Goal: Task Accomplishment & Management: Use online tool/utility

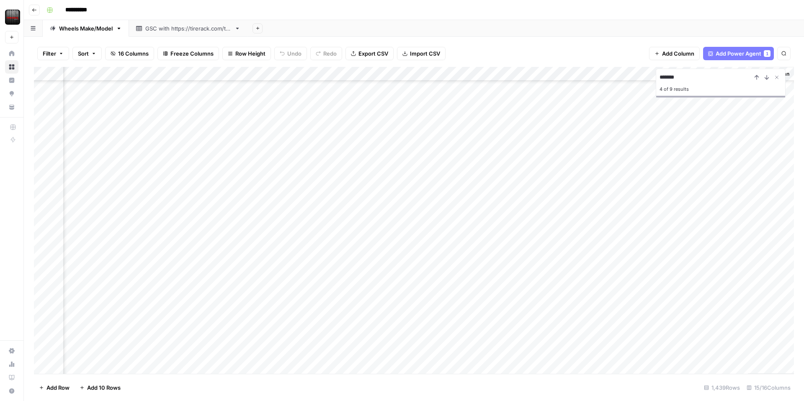
scroll to position [11118, 655]
click at [778, 76] on icon "Close Search" at bounding box center [776, 77] width 7 height 7
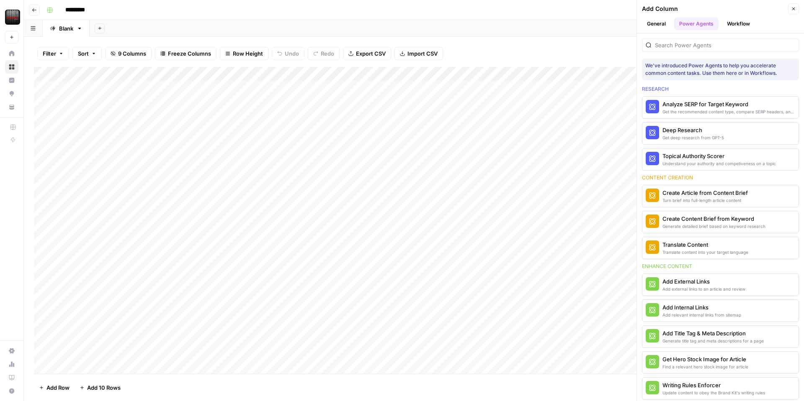
scroll to position [0, 0]
click at [286, 87] on div "Add Column" at bounding box center [414, 220] width 760 height 307
click at [523, 73] on div "Add Column" at bounding box center [414, 220] width 760 height 307
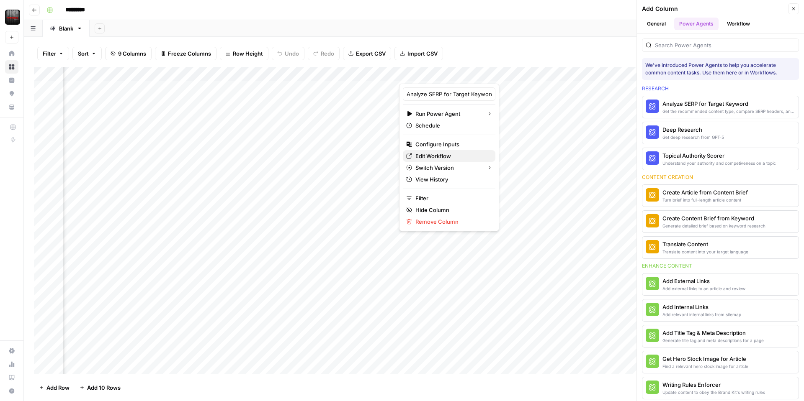
click at [418, 154] on span "Edit Workflow" at bounding box center [451, 156] width 73 height 8
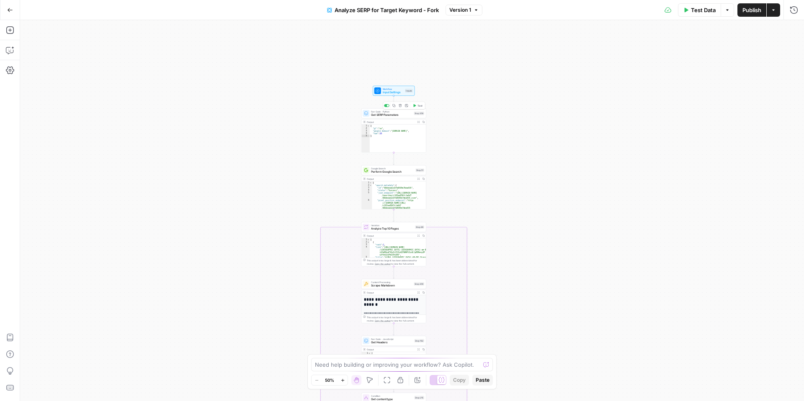
click at [371, 113] on span "Get SERP Parameters" at bounding box center [391, 115] width 41 height 4
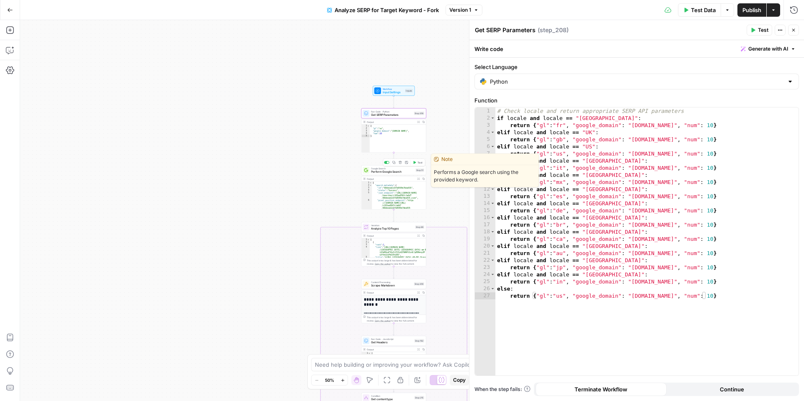
click at [377, 172] on span "Perform Google Search" at bounding box center [392, 172] width 43 height 4
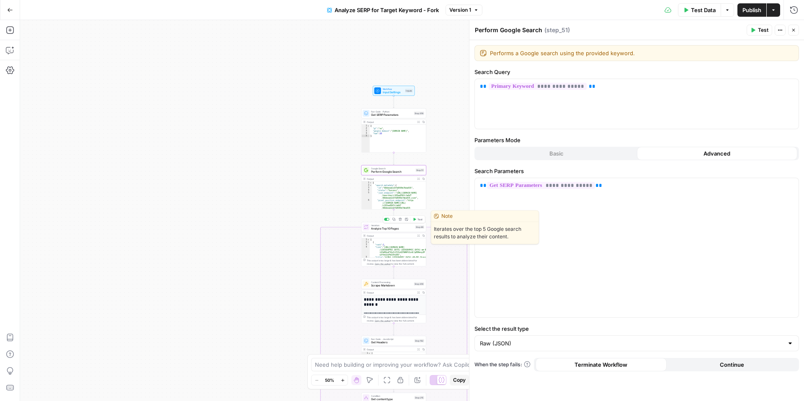
click at [392, 230] on span "Analyze Top 10 Pages" at bounding box center [392, 229] width 42 height 4
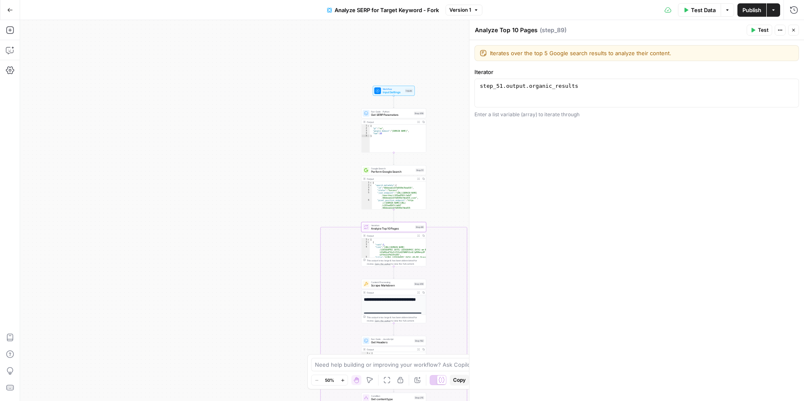
click at [776, 27] on button "Actions" at bounding box center [779, 30] width 11 height 11
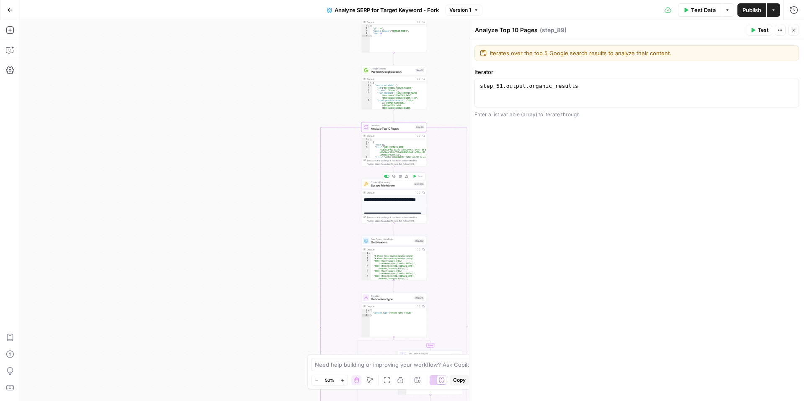
click at [376, 185] on span "Scrape Markdown" at bounding box center [391, 186] width 41 height 4
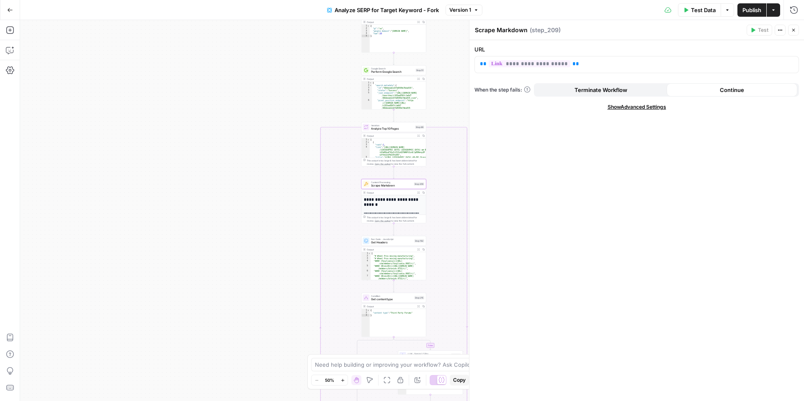
click at [343, 381] on icon "button" at bounding box center [342, 380] width 5 height 5
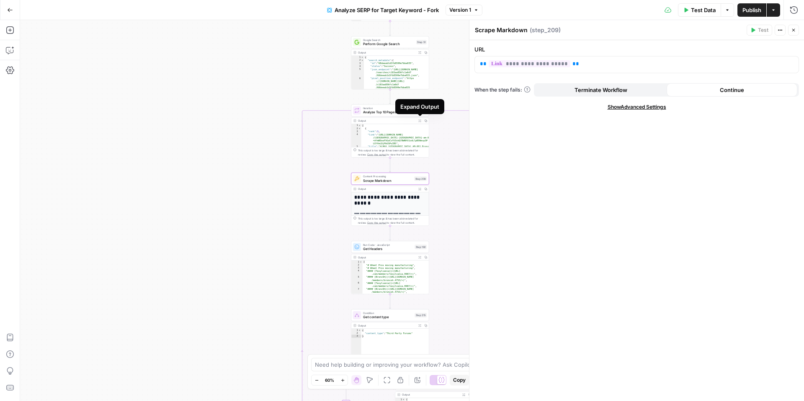
click at [419, 123] on button "Expand Output" at bounding box center [419, 121] width 6 height 6
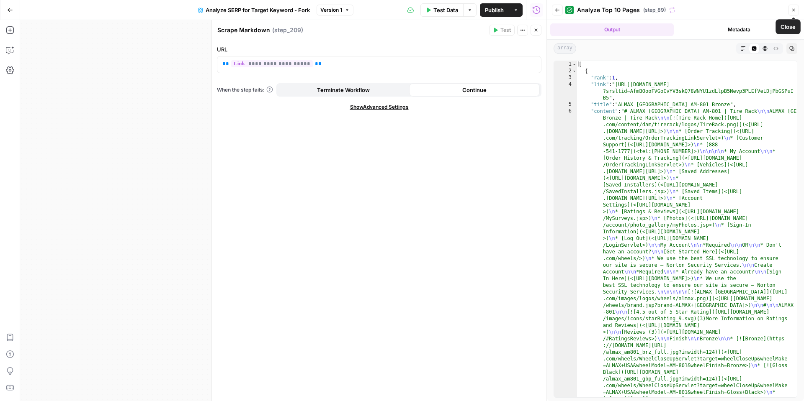
click at [791, 10] on icon "button" at bounding box center [793, 10] width 5 height 5
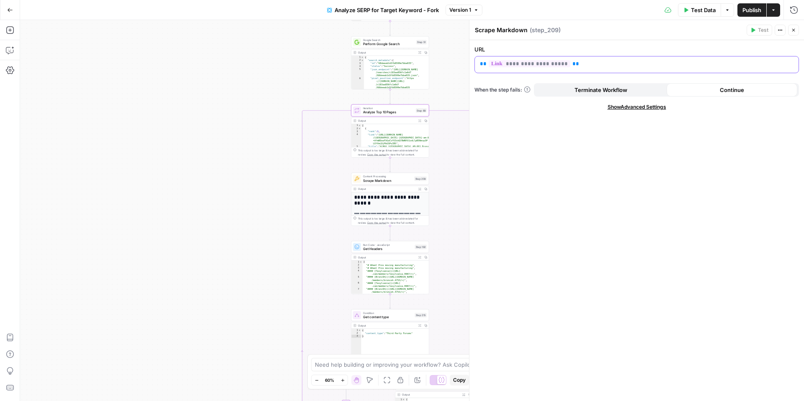
click at [624, 61] on p "**********" at bounding box center [636, 64] width 313 height 8
click at [787, 62] on button "Variables Menu" at bounding box center [790, 64] width 7 height 7
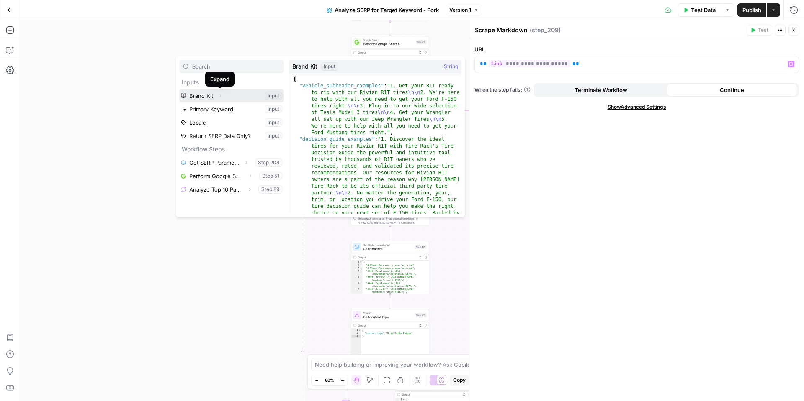
click at [218, 96] on icon "button" at bounding box center [220, 95] width 5 height 5
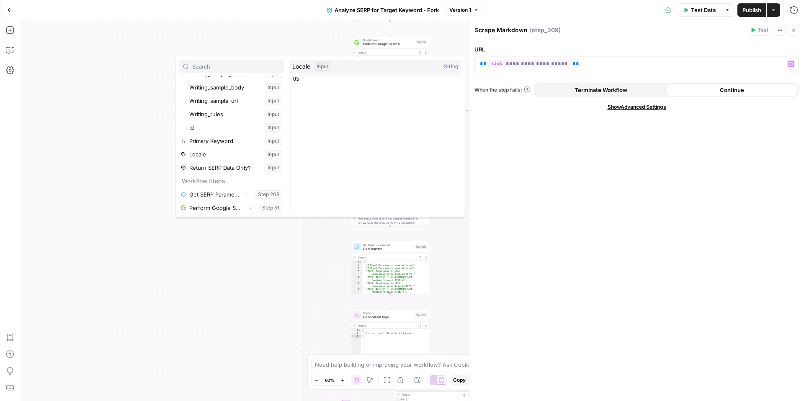
scroll to position [290, 0]
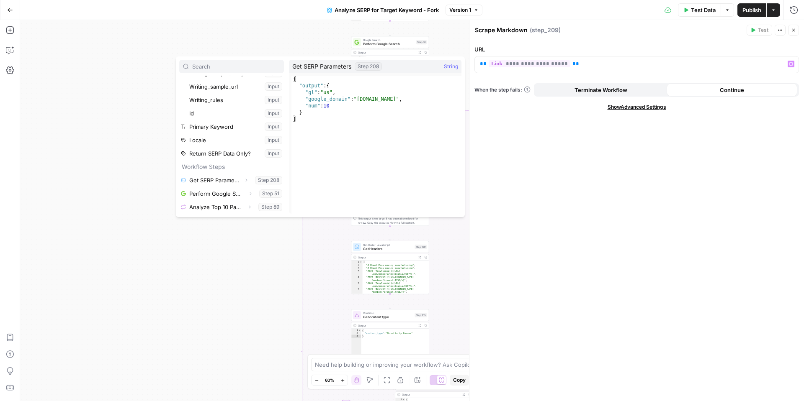
click at [795, 34] on button "Close" at bounding box center [793, 30] width 11 height 11
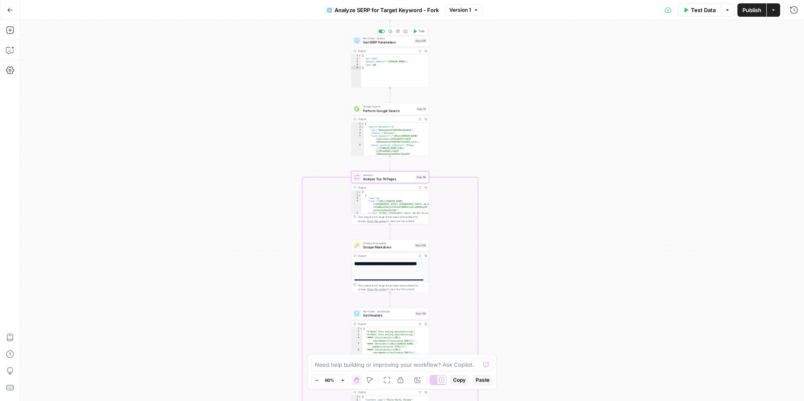
click at [387, 44] on span "Get SERP Parameters" at bounding box center [387, 42] width 49 height 5
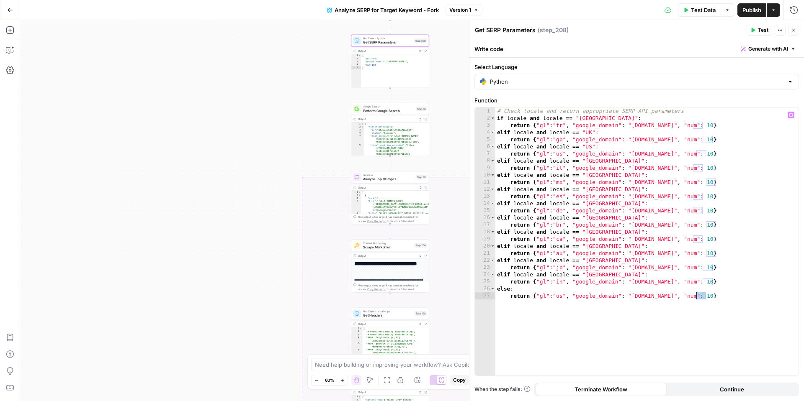
drag, startPoint x: 719, startPoint y: 299, endPoint x: 681, endPoint y: 292, distance: 38.8
click at [681, 292] on div "# Check locale and return appropriate SERP API parameters if locale and locale …" at bounding box center [646, 249] width 303 height 283
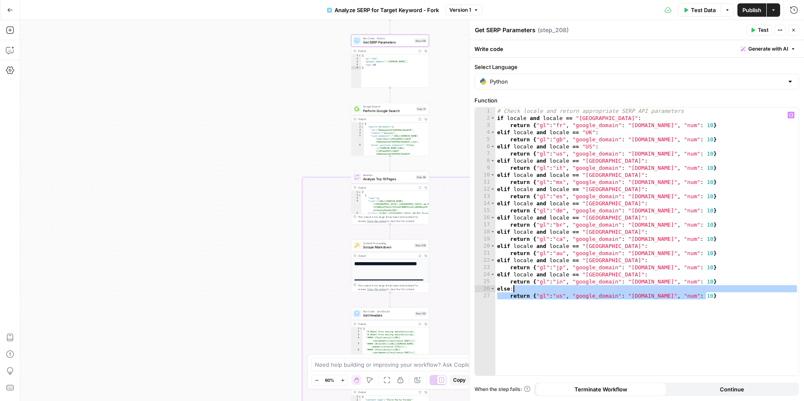
click at [717, 308] on div "# Check locale and return appropriate SERP API parameters if locale and locale …" at bounding box center [646, 249] width 303 height 283
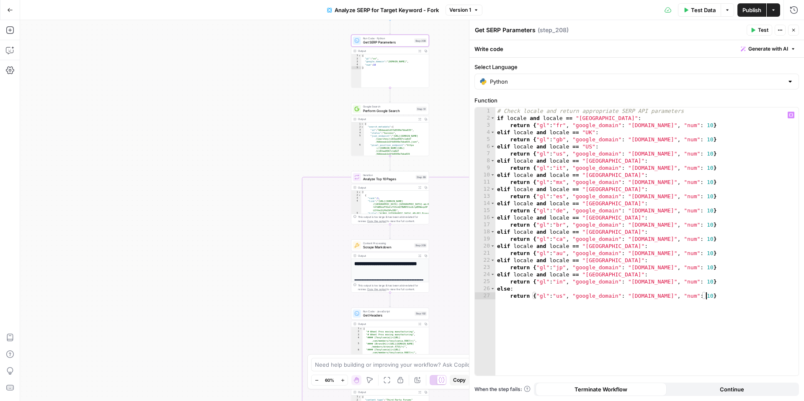
click at [790, 116] on icon "button" at bounding box center [791, 115] width 4 height 4
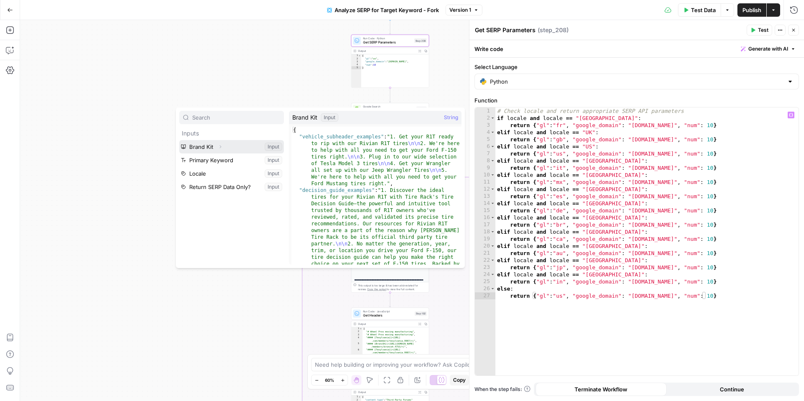
click at [219, 145] on icon "button" at bounding box center [220, 146] width 5 height 5
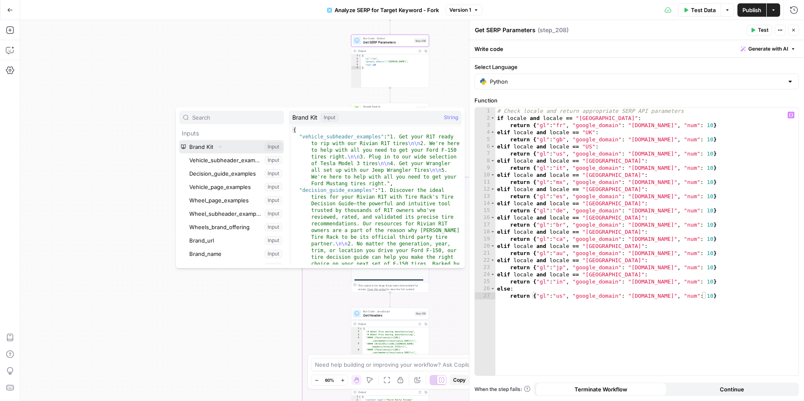
click at [222, 147] on icon "button" at bounding box center [220, 146] width 5 height 5
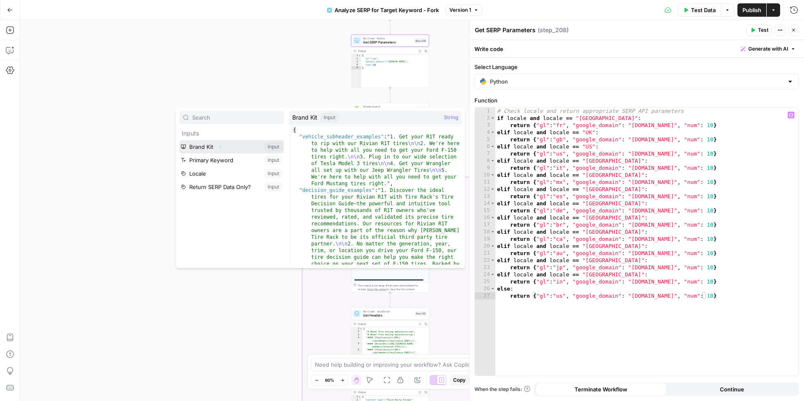
click at [222, 147] on icon "button" at bounding box center [220, 146] width 5 height 5
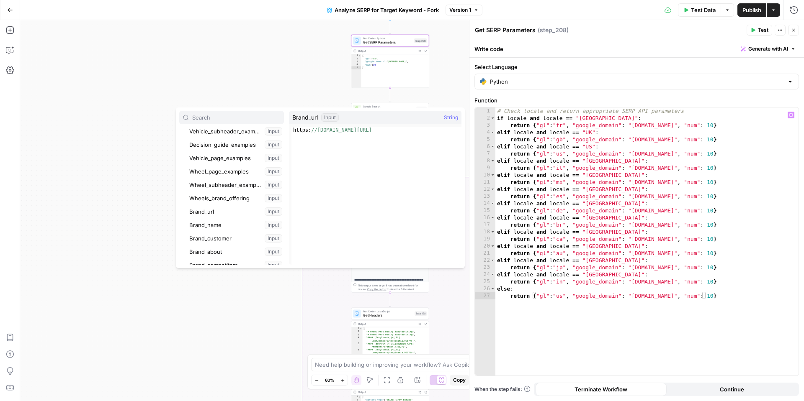
scroll to position [28, 0]
click at [714, 277] on div "# Check locale and return appropriate SERP API parameters if locale and locale …" at bounding box center [646, 249] width 303 height 283
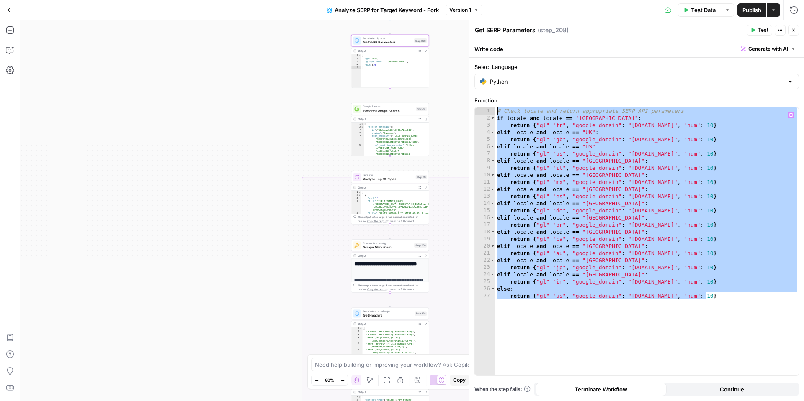
drag, startPoint x: 725, startPoint y: 302, endPoint x: 465, endPoint y: 103, distance: 326.9
click at [469, 103] on div "**********" at bounding box center [636, 210] width 335 height 381
type textarea "**********"
click at [562, 77] on input "Select Language" at bounding box center [636, 81] width 293 height 8
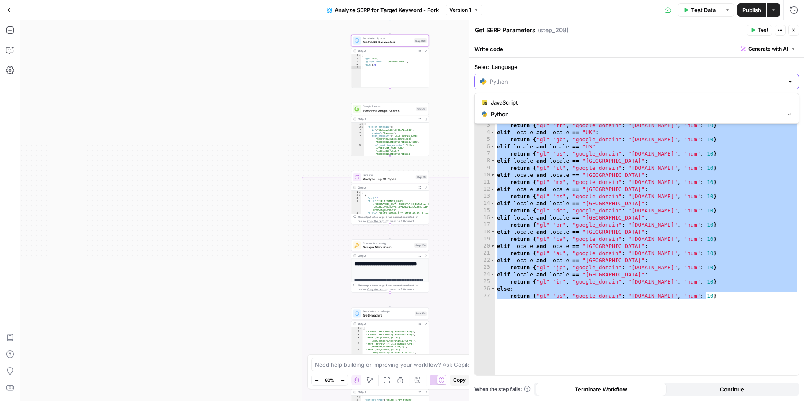
click at [562, 77] on input "Select Language" at bounding box center [636, 81] width 293 height 8
type input "Python"
click at [569, 66] on label "Select Language" at bounding box center [636, 67] width 324 height 8
click at [569, 77] on input "Python" at bounding box center [636, 81] width 293 height 8
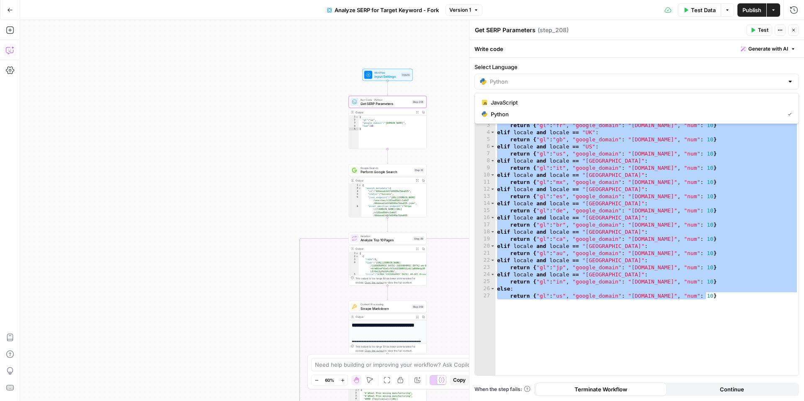
type input "Python"
click at [16, 48] on button "Copilot" at bounding box center [9, 50] width 13 height 13
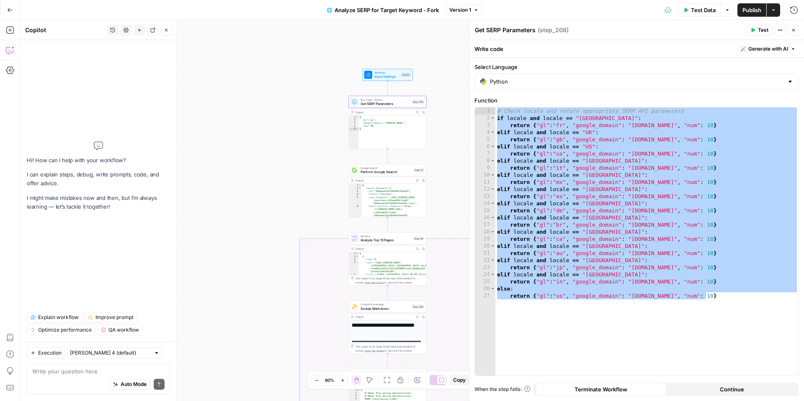
click at [96, 374] on textarea at bounding box center [98, 371] width 132 height 8
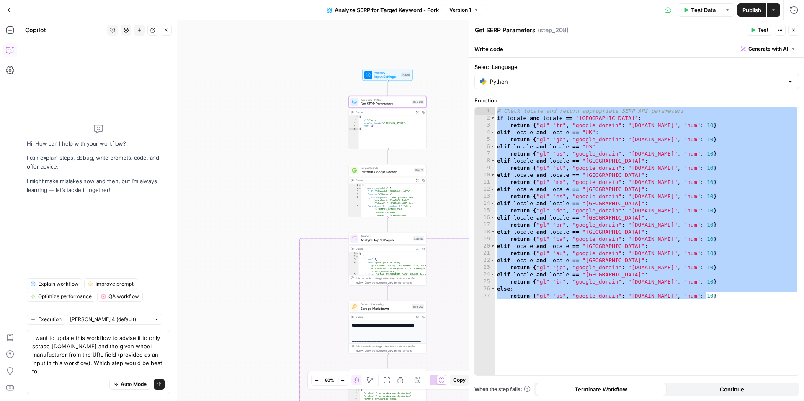
click at [49, 348] on textarea "I want to update this workflow to advise it to only scrape tirerack.com and the…" at bounding box center [98, 355] width 132 height 42
click at [83, 373] on textarea "I want to update this workflow to advise it to only scrape google SERP results,…" at bounding box center [98, 355] width 132 height 42
drag, startPoint x: 103, startPoint y: 346, endPoint x: 115, endPoint y: 351, distance: 12.4
click at [103, 346] on textarea "I want to update this workflow to advise it to only scrape google SERP results,…" at bounding box center [98, 355] width 132 height 42
click at [134, 365] on textarea "I want to update this workflow to advise it to only scrape google SERP results,…" at bounding box center [98, 355] width 132 height 42
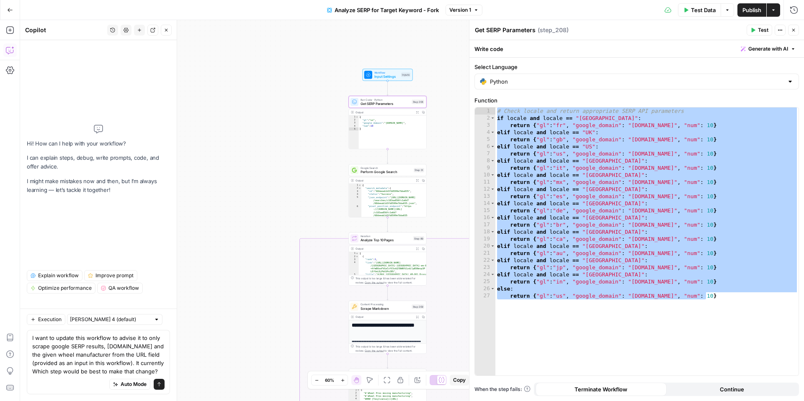
scroll to position [0, 0]
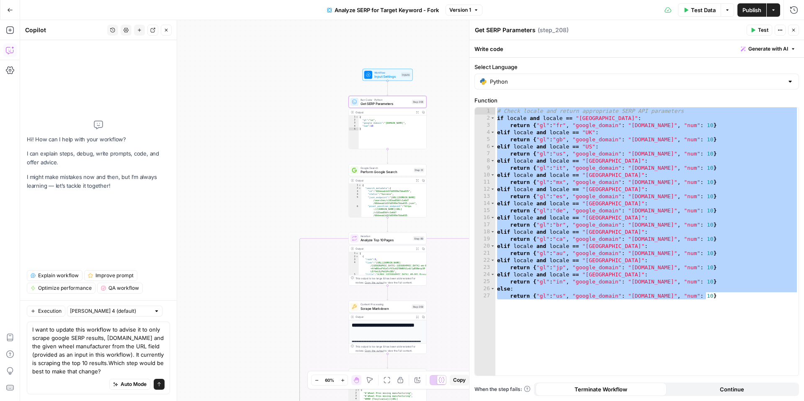
type textarea "I want to update this workflow to advise it to only scrape google SERP results,…"
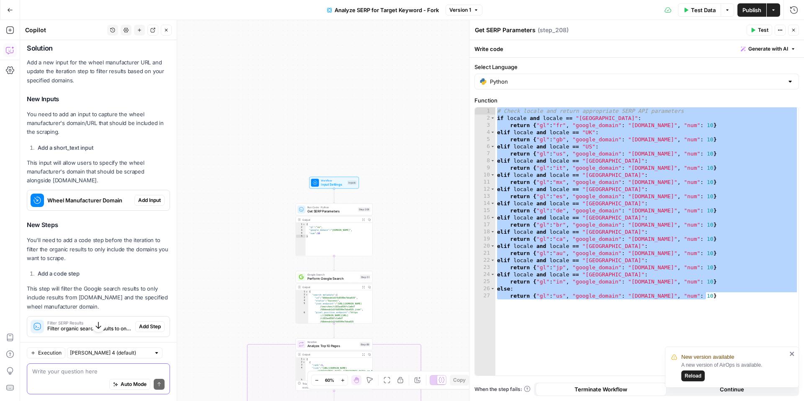
scroll to position [229, 0]
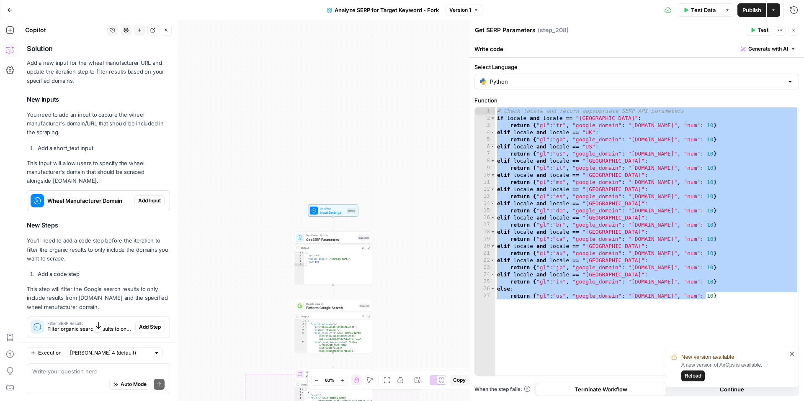
click at [138, 200] on span "Add Input" at bounding box center [149, 201] width 23 height 8
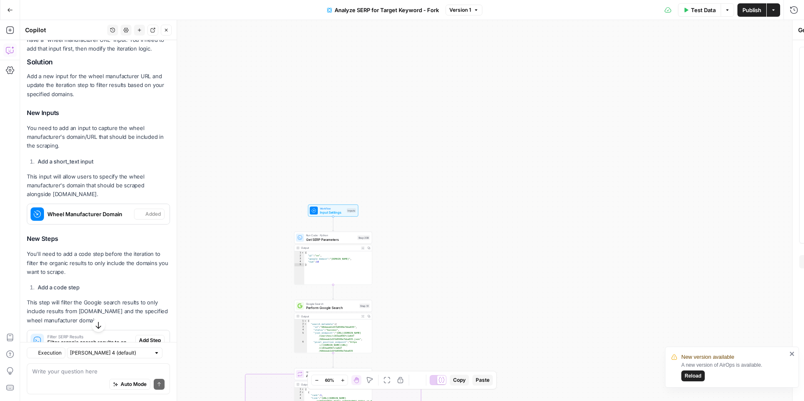
type textarea "Inputs"
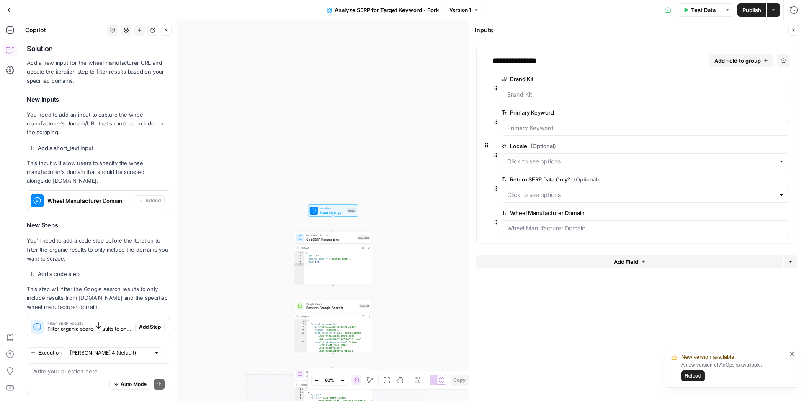
click at [565, 233] on div at bounding box center [645, 229] width 288 height 16
click at [767, 212] on span "edit field" at bounding box center [758, 213] width 18 height 7
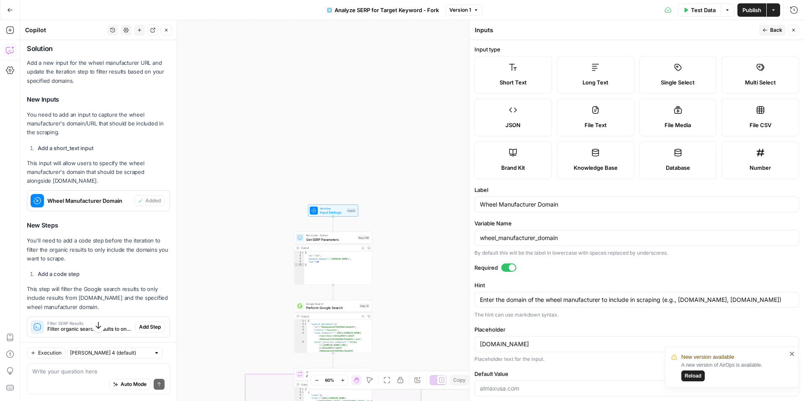
scroll to position [12, 0]
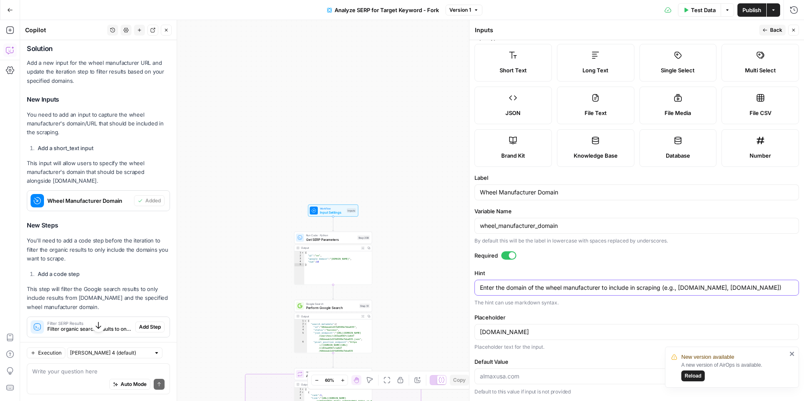
click at [601, 289] on textarea "Enter the domain of the wheel manufacturer to include in scraping (e.g., almaxu…" at bounding box center [636, 288] width 313 height 8
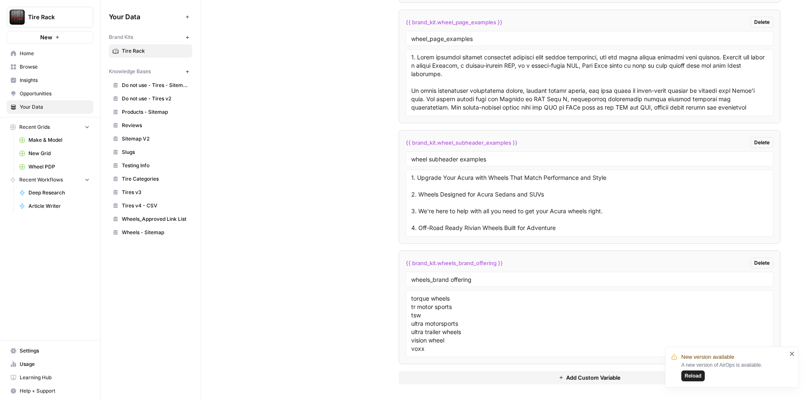
scroll to position [476, 0]
click at [690, 374] on span "Reload" at bounding box center [692, 377] width 17 height 8
click at [596, 378] on span "Add Custom Variable" at bounding box center [593, 378] width 54 height 8
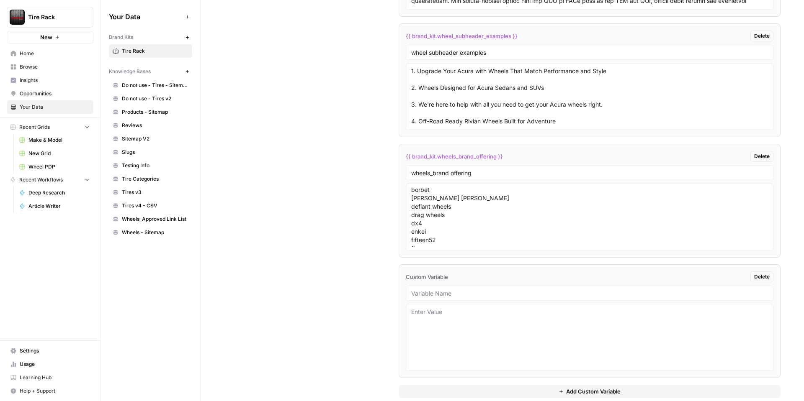
scroll to position [1852, 0]
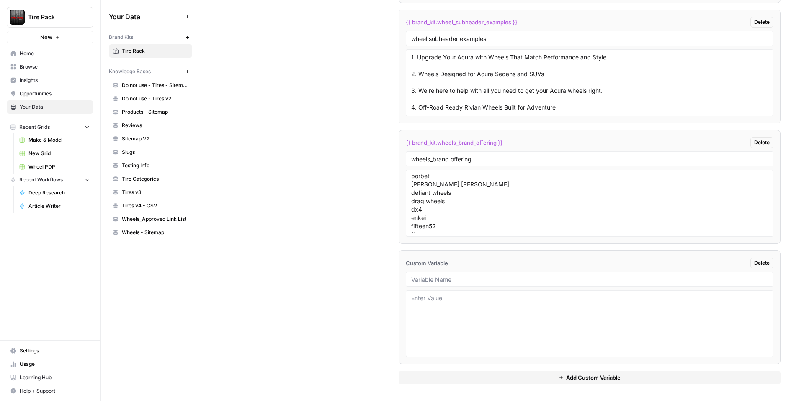
click at [451, 285] on div at bounding box center [589, 279] width 367 height 15
click at [447, 298] on textarea at bounding box center [589, 323] width 357 height 59
click at [463, 272] on div at bounding box center [589, 279] width 367 height 15
click at [459, 281] on input "text" at bounding box center [589, 280] width 357 height 8
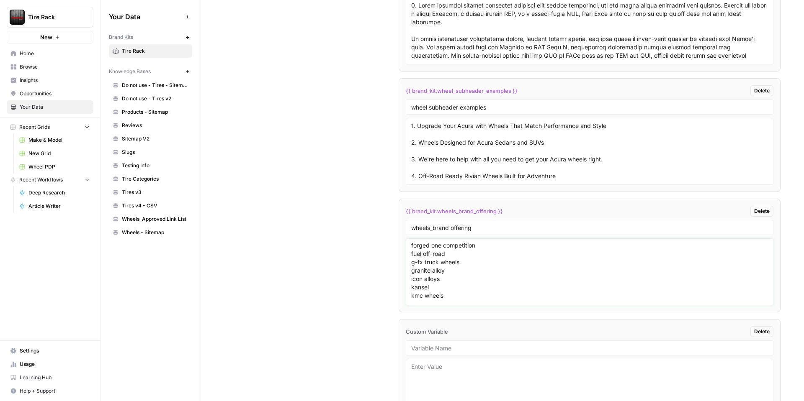
scroll to position [0, 0]
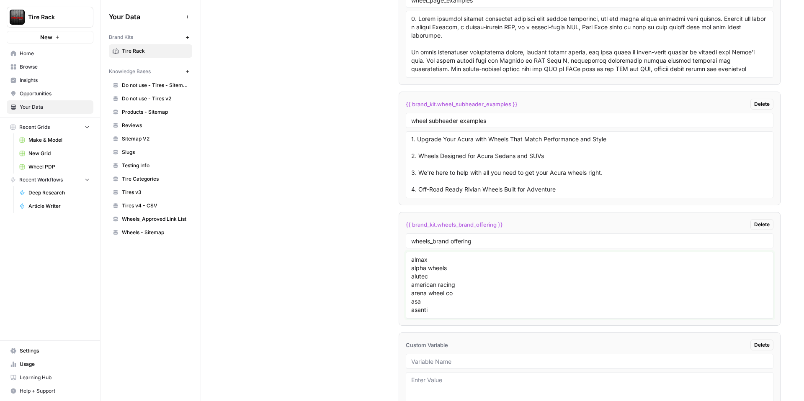
drag, startPoint x: 455, startPoint y: 230, endPoint x: 408, endPoint y: 249, distance: 50.8
click at [408, 249] on li "{{ brand_kit.wheels_brand_offering }} Delete wheels_brand offering almax alpha …" at bounding box center [589, 269] width 382 height 114
